Goal: Navigation & Orientation: Find specific page/section

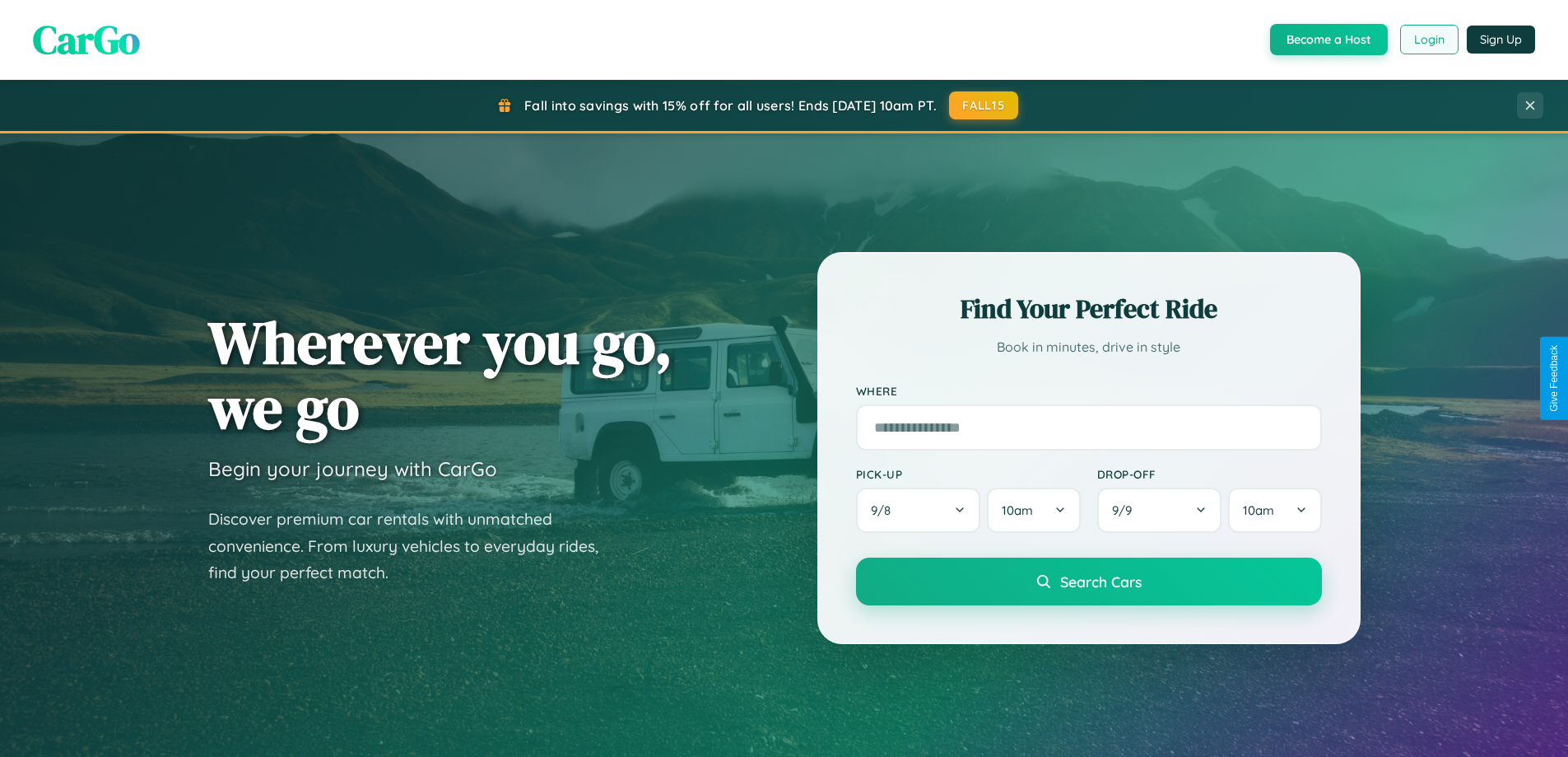
click at [1428, 39] on button "Login" at bounding box center [1429, 39] width 58 height 30
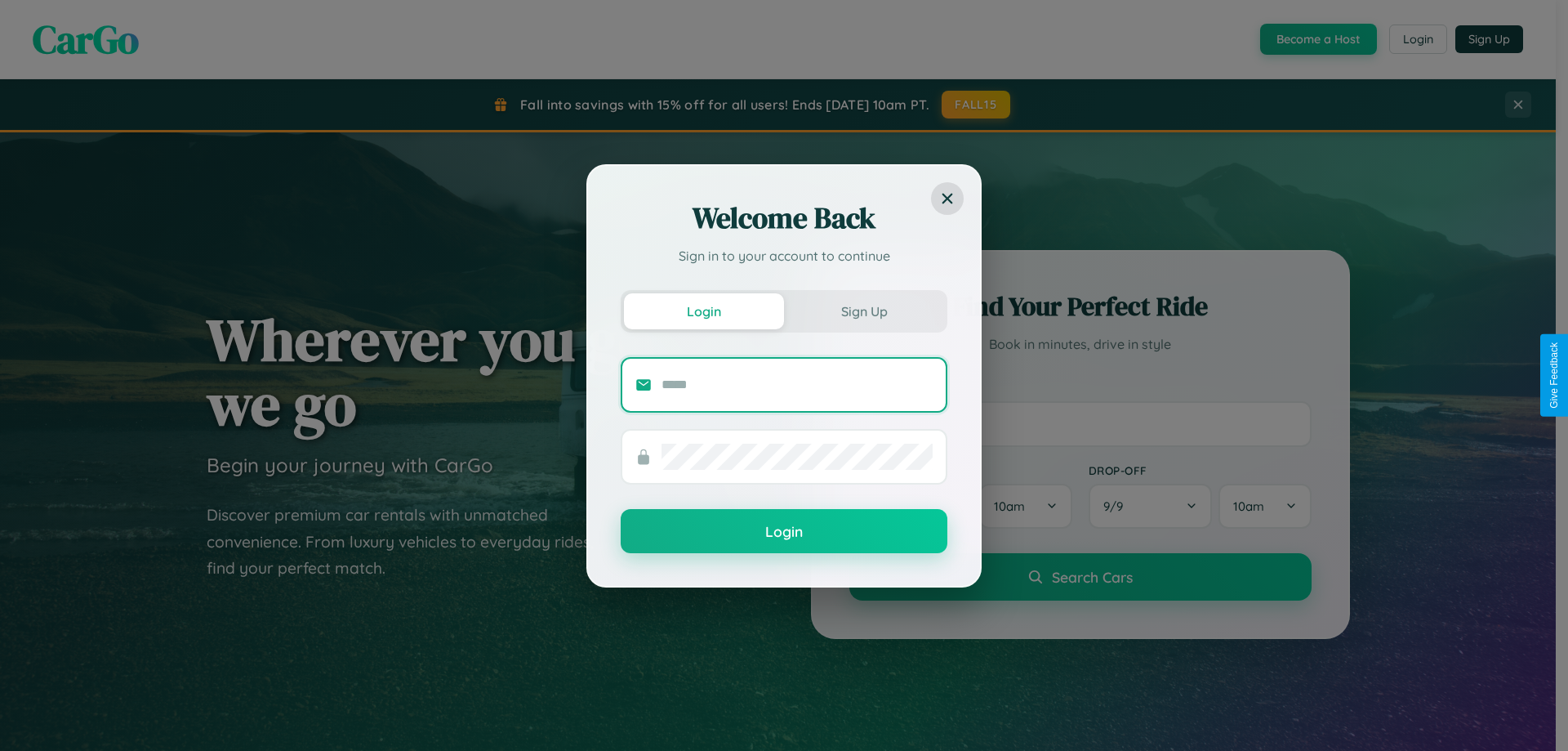
click at [797, 384] on input "text" at bounding box center [797, 385] width 271 height 27
type input "**********"
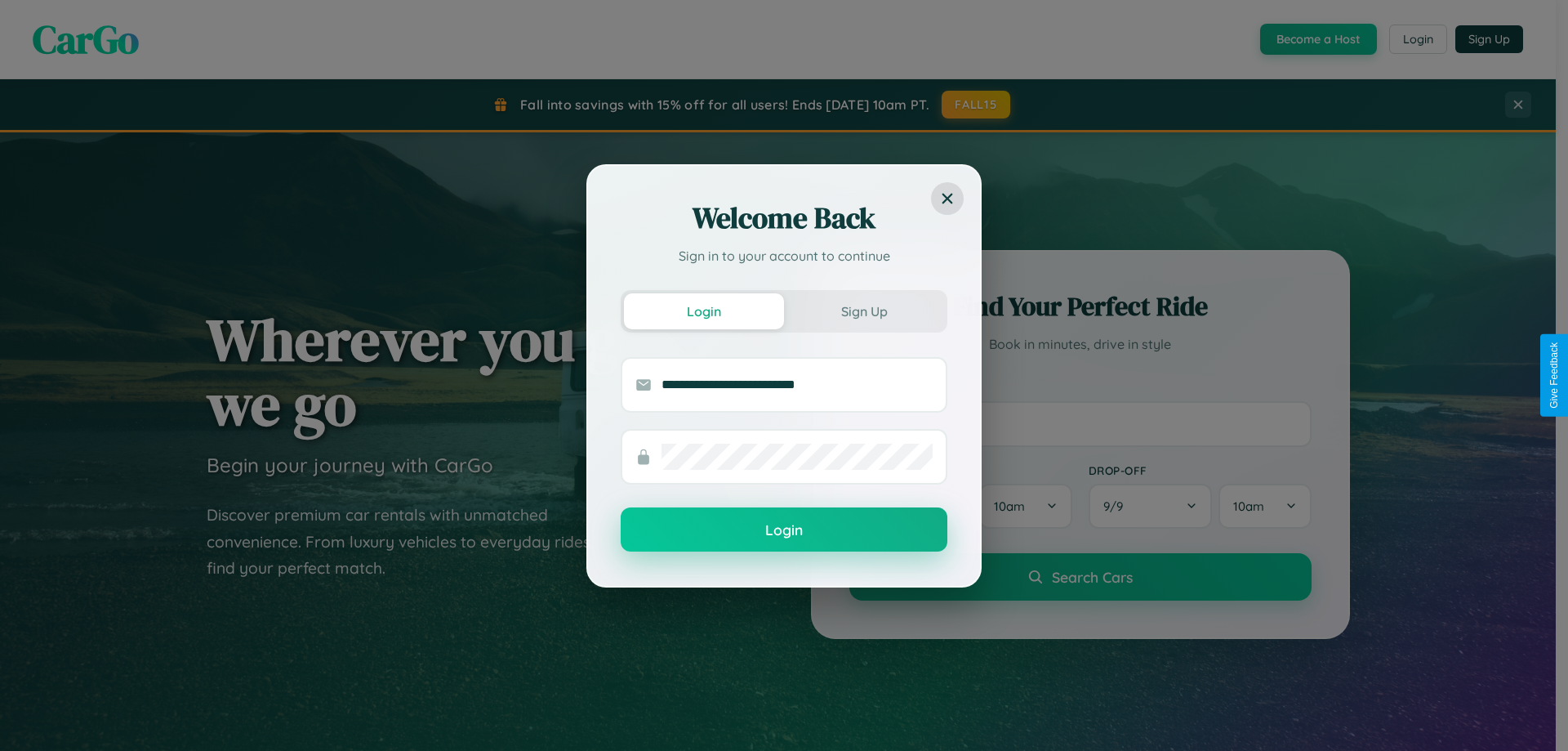
click at [784, 530] on button "Login" at bounding box center [784, 529] width 327 height 44
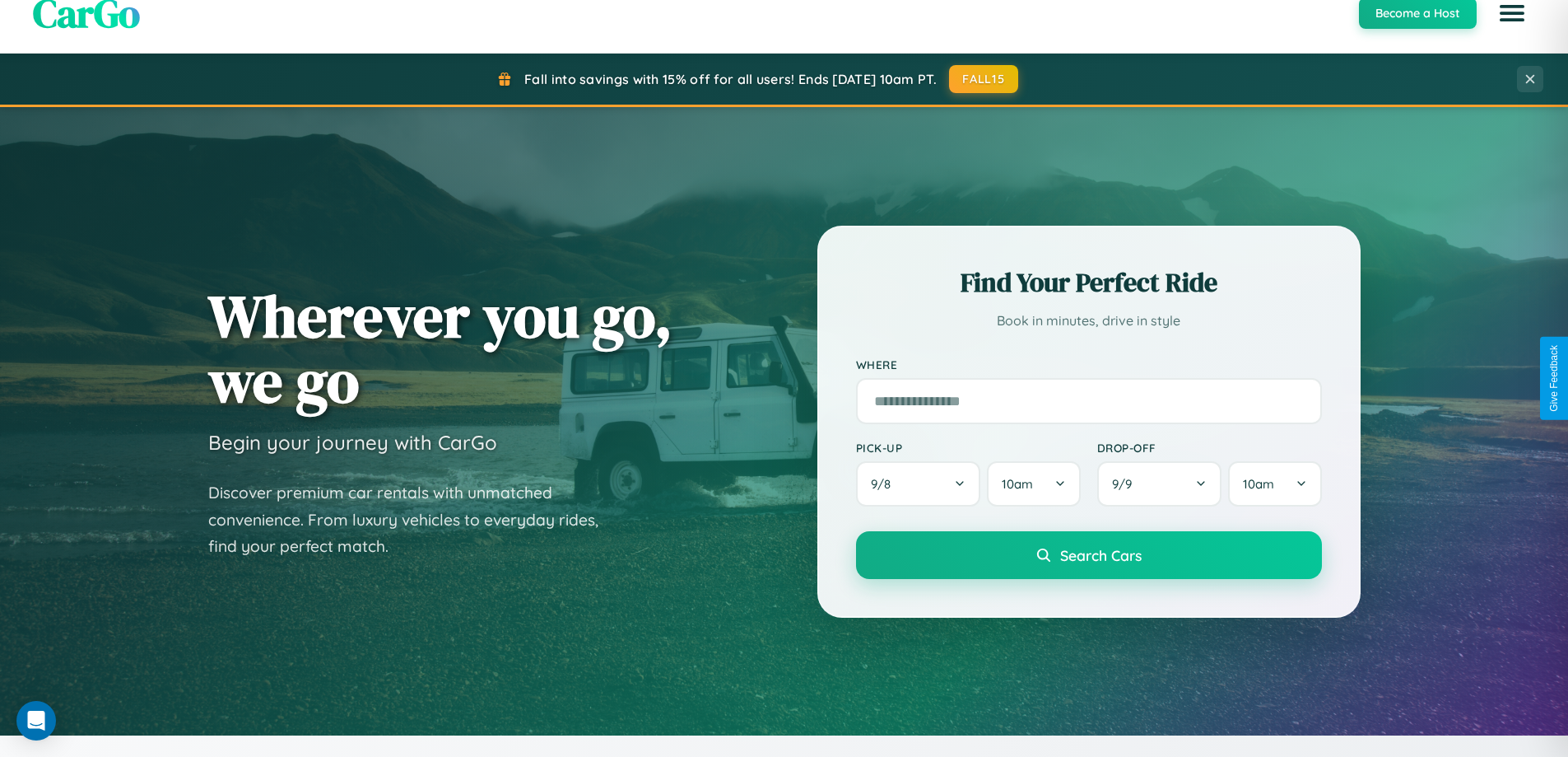
scroll to position [1133, 0]
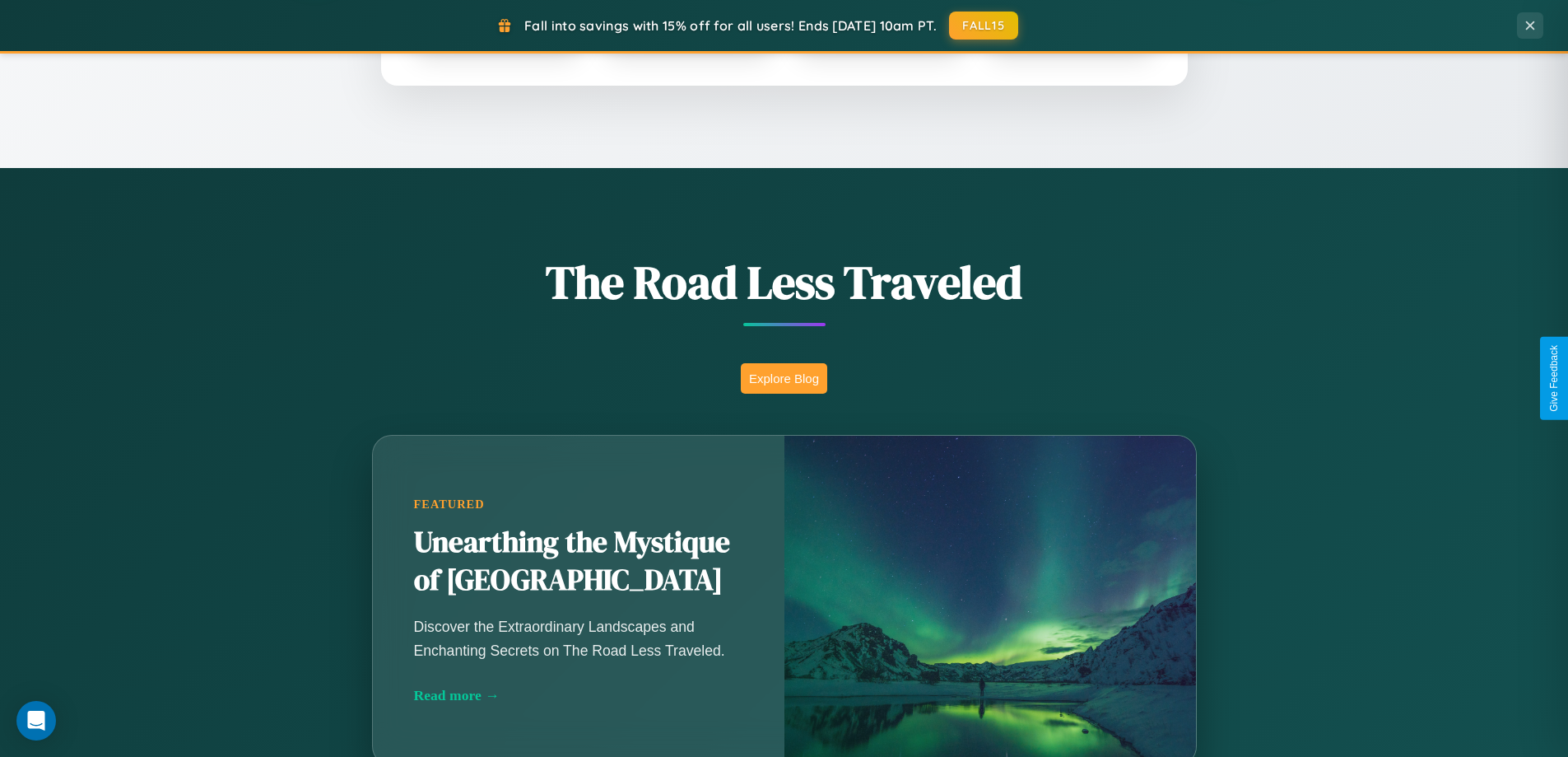
click at [784, 378] on button "Explore Blog" at bounding box center [784, 378] width 86 height 31
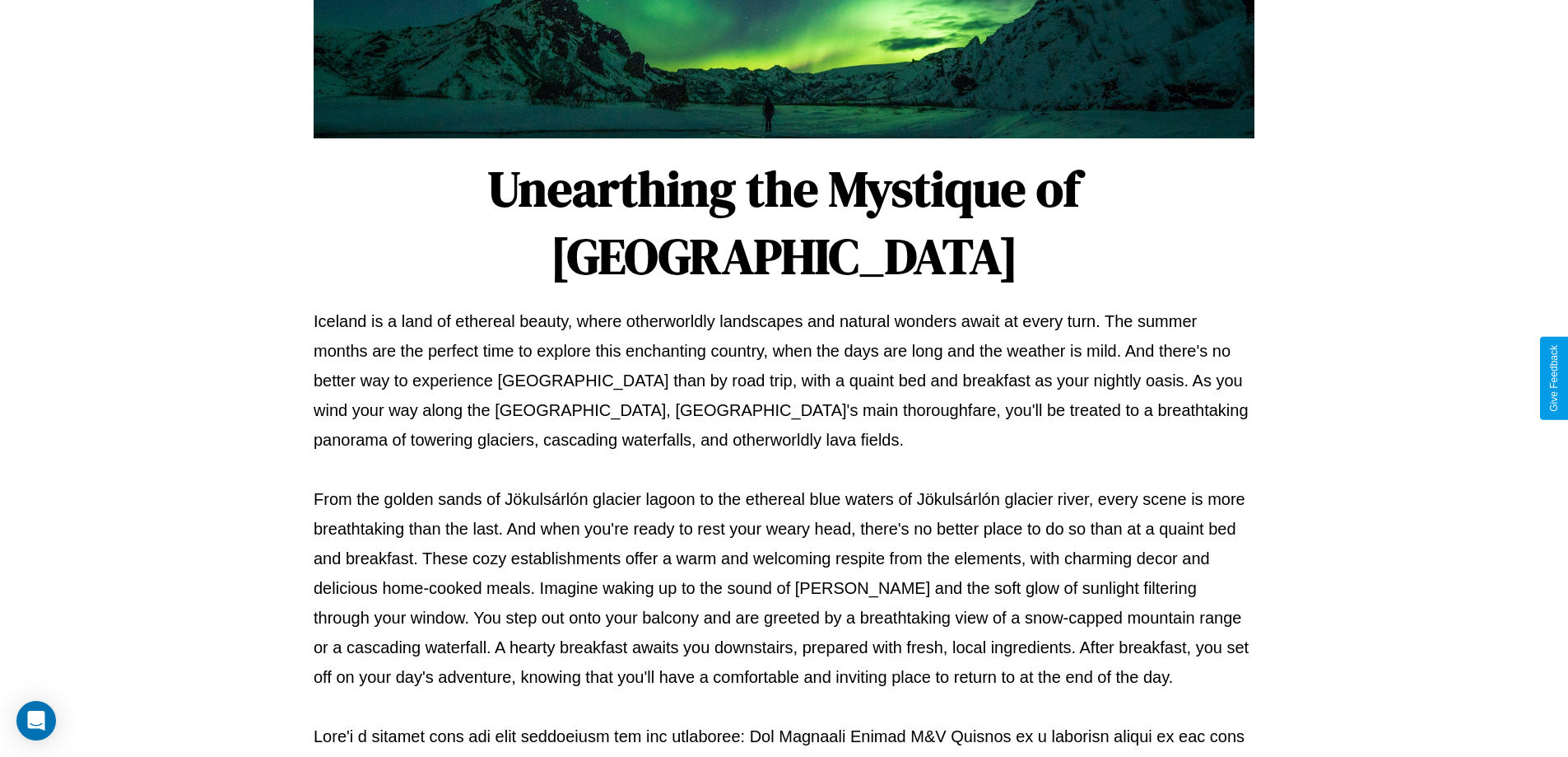
scroll to position [533, 0]
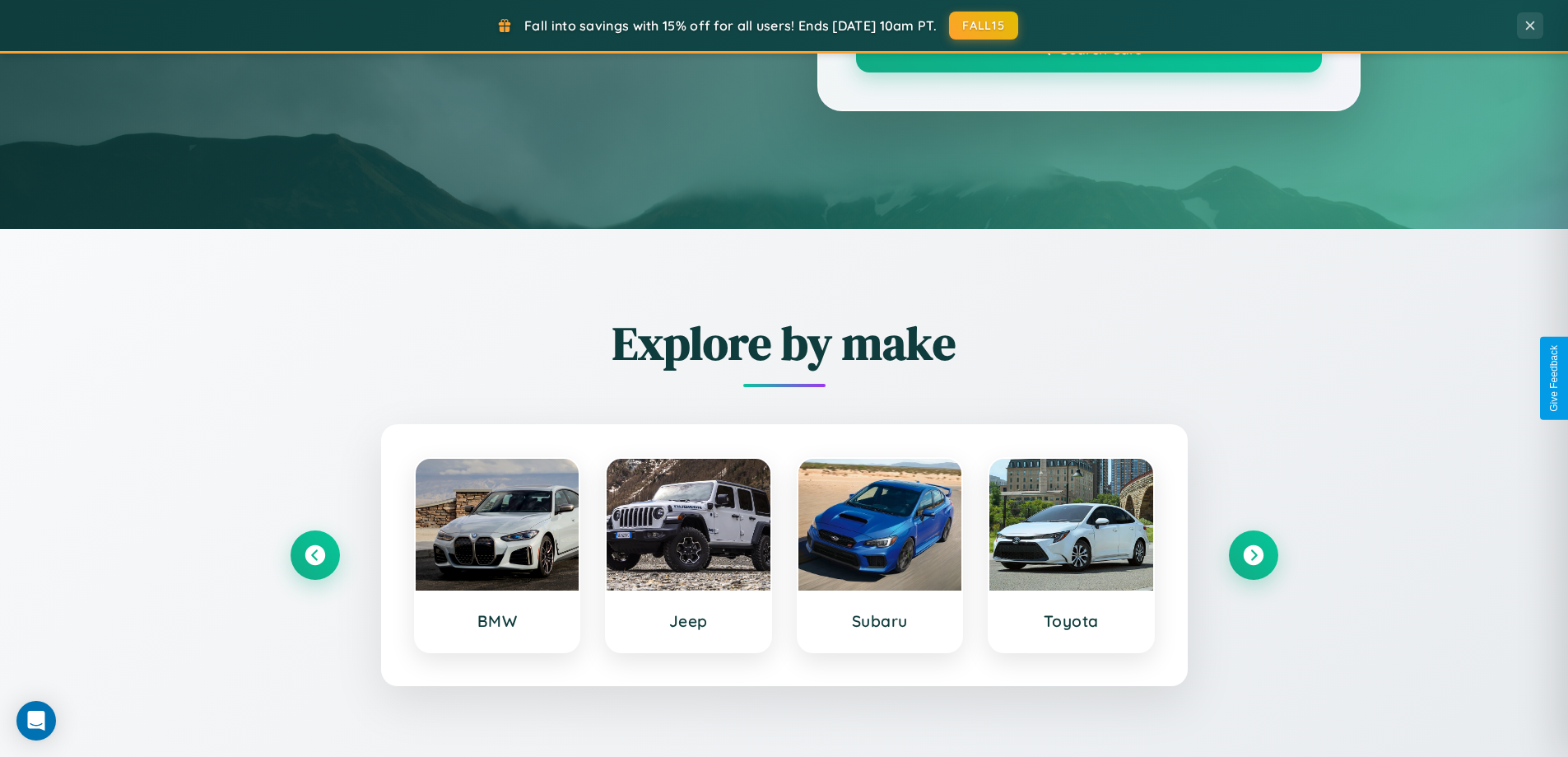
scroll to position [1133, 0]
